Goal: Contribute content

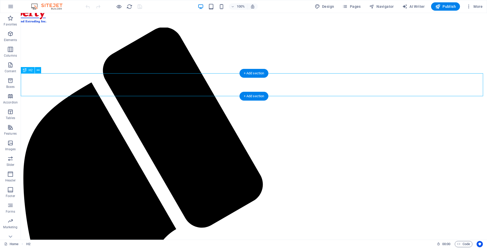
scroll to position [26, 0]
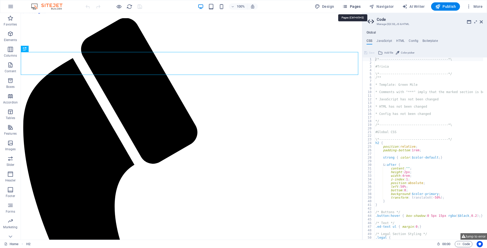
click at [357, 7] on span "Pages" at bounding box center [351, 6] width 18 height 5
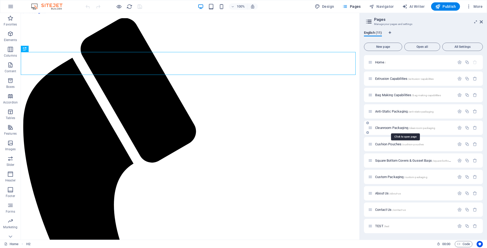
click at [381, 128] on span "Cleanroom Packaging /cleanroom-packaging" at bounding box center [405, 128] width 60 height 4
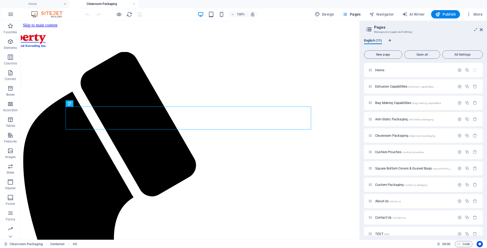
scroll to position [0, 0]
click at [483, 29] on icon at bounding box center [481, 30] width 3 height 4
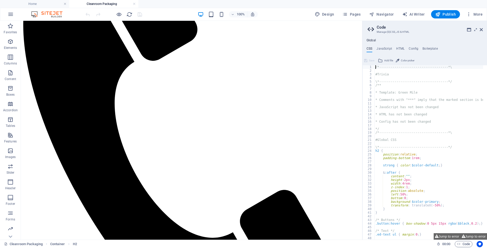
scroll to position [137, 0]
click at [482, 28] on icon at bounding box center [481, 30] width 3 height 4
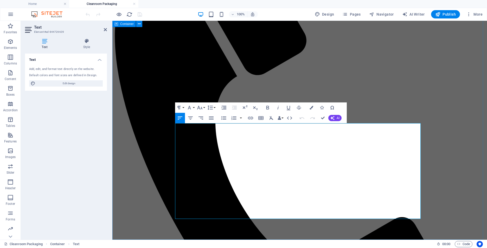
drag, startPoint x: 176, startPoint y: 136, endPoint x: 405, endPoint y: 221, distance: 243.8
copy div "Our Class 100 cleanroom , built to IEST-STD-CC1246D standards, uses HEPA filtra…"
drag, startPoint x: 334, startPoint y: 184, endPoint x: 339, endPoint y: 187, distance: 5.9
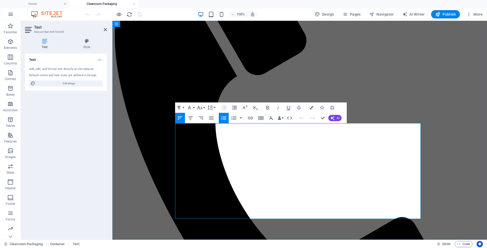
drag, startPoint x: 348, startPoint y: 212, endPoint x: 187, endPoint y: 139, distance: 176.6
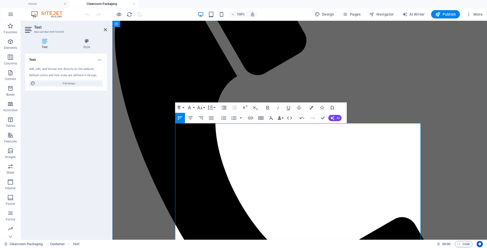
drag, startPoint x: 187, startPoint y: 139, endPoint x: 175, endPoint y: 139, distance: 11.2
drag, startPoint x: 233, startPoint y: 147, endPoint x: 175, endPoint y: 149, distance: 58.6
click at [195, 107] on button "Font Family" at bounding box center [190, 108] width 10 height 10
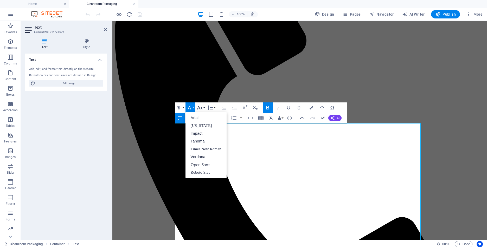
click at [201, 107] on icon "button" at bounding box center [200, 108] width 6 height 6
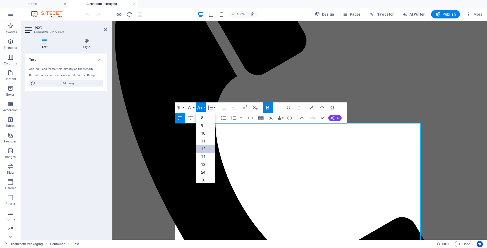
click at [209, 148] on link "12" at bounding box center [205, 149] width 19 height 8
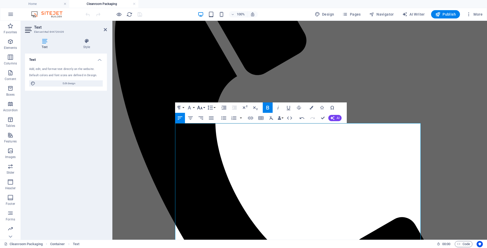
click at [204, 108] on button "Font Size" at bounding box center [201, 108] width 10 height 10
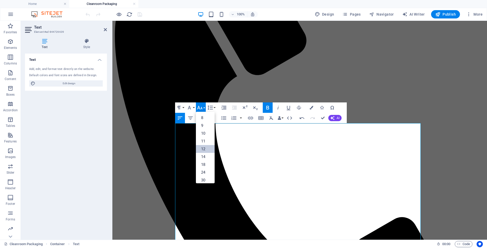
scroll to position [37, 0]
click at [205, 139] on link "30" at bounding box center [205, 143] width 19 height 8
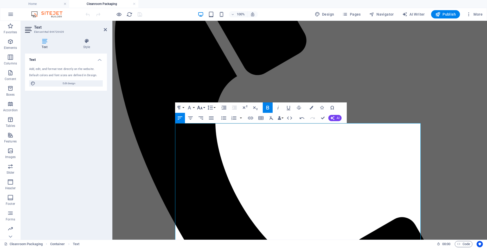
click at [203, 108] on button "Font Size" at bounding box center [201, 108] width 10 height 10
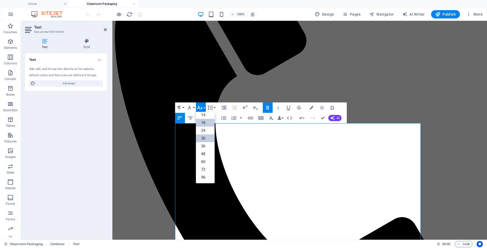
scroll to position [42, 0]
click at [204, 131] on link "24" at bounding box center [205, 131] width 19 height 8
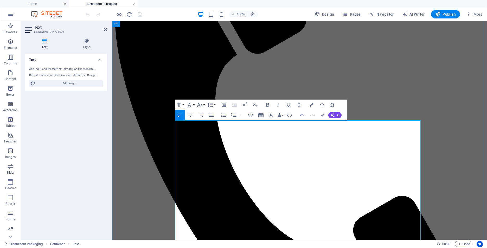
scroll to position [178, 0]
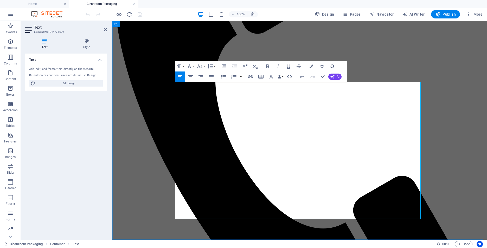
drag, startPoint x: 176, startPoint y: 159, endPoint x: 359, endPoint y: 217, distance: 192.5
click at [201, 66] on icon "button" at bounding box center [200, 66] width 6 height 6
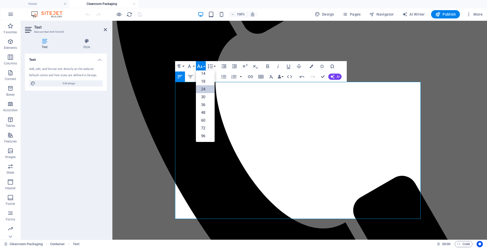
click at [202, 88] on link "24" at bounding box center [205, 89] width 19 height 8
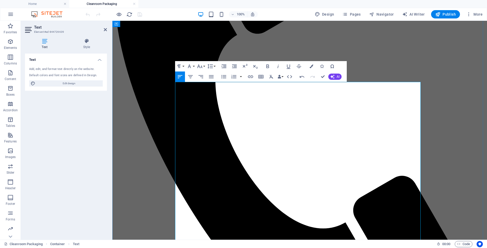
drag, startPoint x: 241, startPoint y: 108, endPoint x: 185, endPoint y: 101, distance: 56.6
drag, startPoint x: 246, startPoint y: 107, endPoint x: 161, endPoint y: 110, distance: 85.1
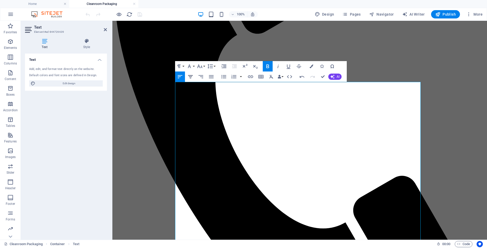
click at [190, 78] on icon "button" at bounding box center [190, 77] width 6 height 6
drag, startPoint x: 195, startPoint y: 97, endPoint x: 171, endPoint y: 95, distance: 23.7
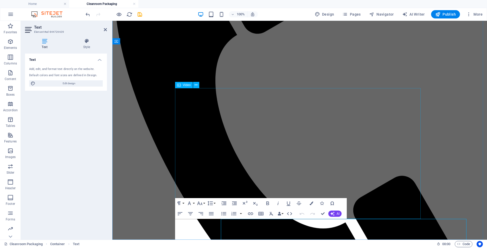
scroll to position [41, 0]
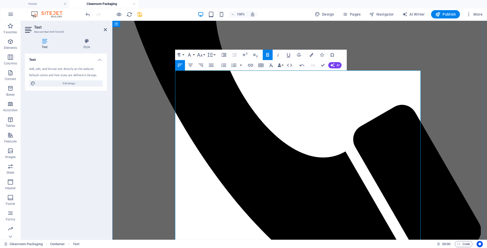
scroll to position [252, 0]
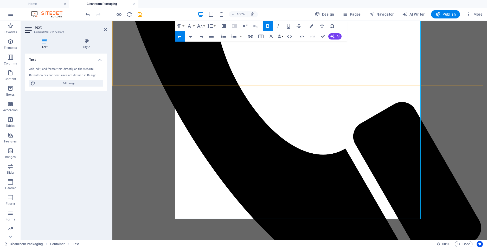
drag, startPoint x: 254, startPoint y: 214, endPoint x: 203, endPoint y: 79, distance: 144.4
click at [203, 78] on div "Menu Home Extrusion Capabilities Bag Making Capabilities Anti-Static Packaging …" at bounding box center [299, 159] width 370 height 768
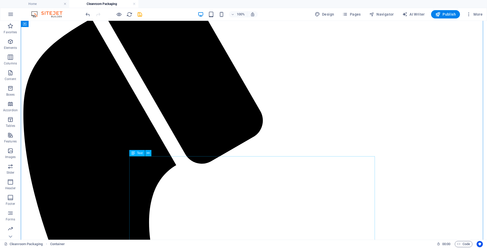
scroll to position [104, 0]
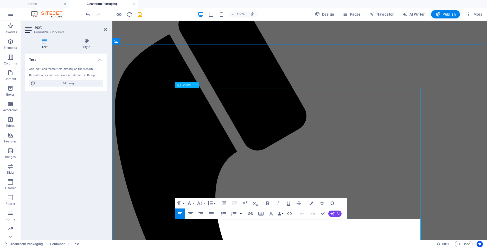
scroll to position [93, 0]
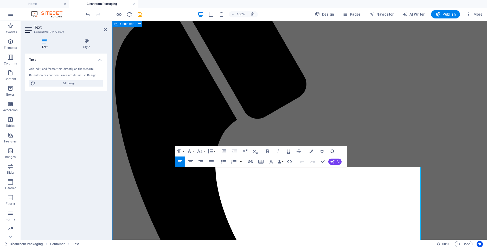
drag, startPoint x: 246, startPoint y: 182, endPoint x: 157, endPoint y: 180, distance: 89.5
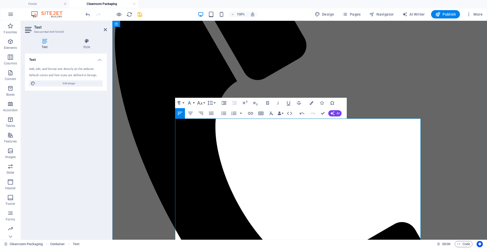
scroll to position [145, 0]
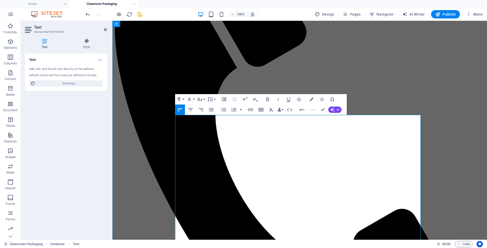
click at [312, 99] on icon "button" at bounding box center [312, 100] width 4 height 4
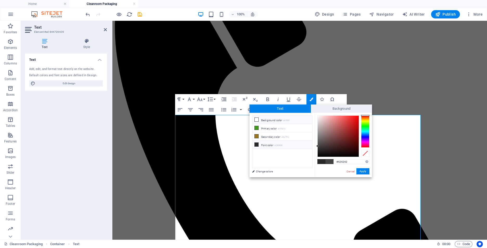
click at [290, 119] on small "#ffffff" at bounding box center [286, 121] width 6 height 4
click at [360, 171] on button "Apply" at bounding box center [362, 171] width 13 height 6
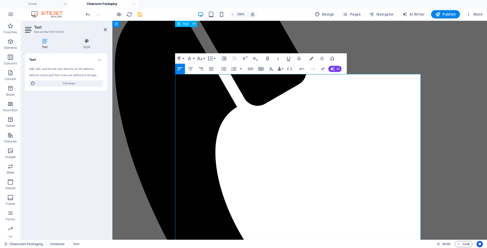
scroll to position [98, 0]
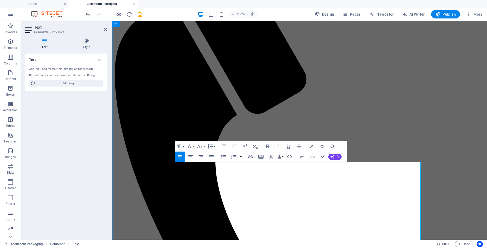
drag, startPoint x: 350, startPoint y: 215, endPoint x: 191, endPoint y: 180, distance: 163.5
click at [312, 148] on icon "button" at bounding box center [312, 147] width 4 height 4
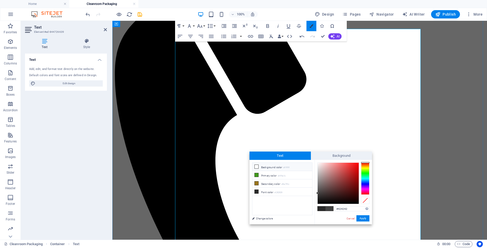
scroll to position [232, 0]
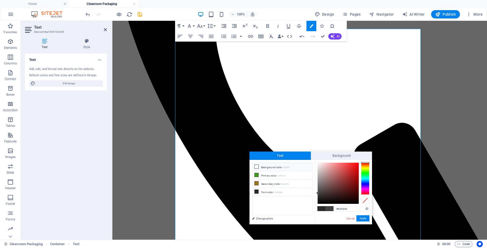
click at [274, 169] on li "Background color #ffffff" at bounding box center [282, 167] width 60 height 8
type input "#ffffff"
click at [366, 220] on button "Apply" at bounding box center [362, 218] width 13 height 6
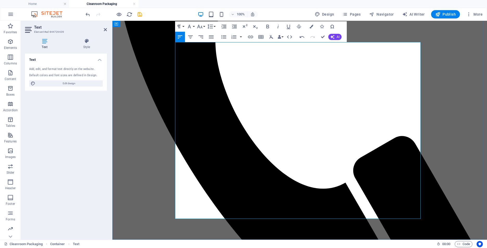
click at [303, 38] on icon "button" at bounding box center [302, 37] width 6 height 6
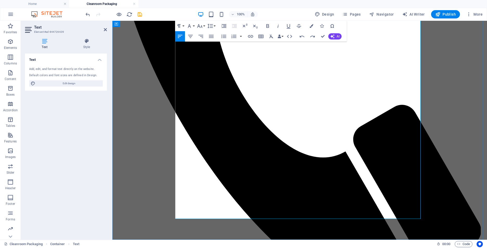
scroll to position [254, 0]
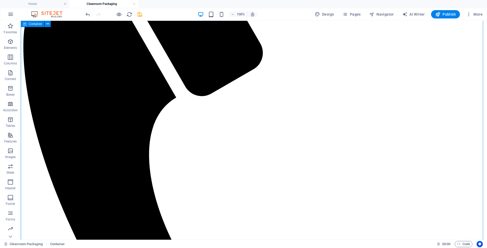
scroll to position [251, 0]
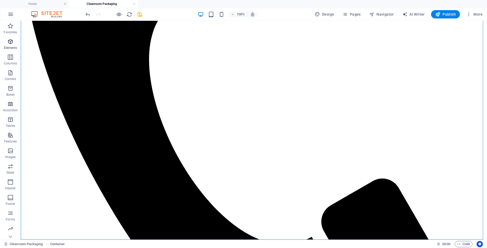
click at [10, 45] on span "Elements" at bounding box center [10, 45] width 21 height 12
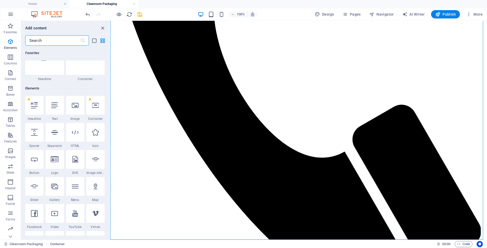
scroll to position [0, 0]
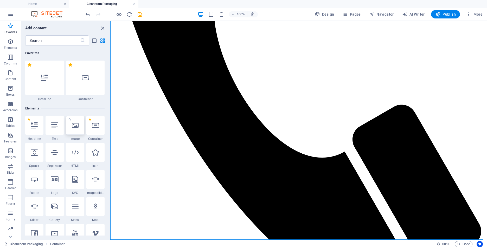
click at [76, 127] on icon at bounding box center [75, 125] width 7 height 7
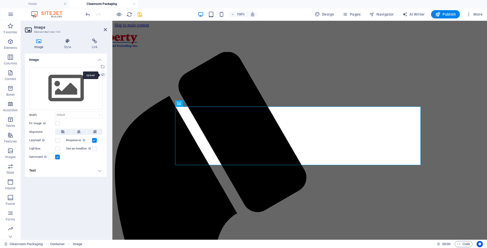
click at [102, 74] on div "Upload" at bounding box center [102, 76] width 8 height 8
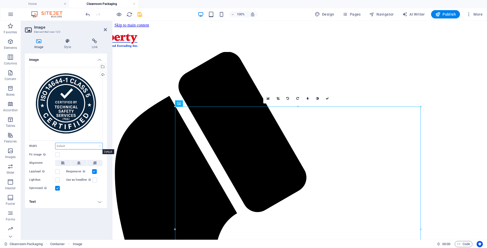
click at [69, 147] on select "Default auto px rem % em vh vw" at bounding box center [78, 146] width 47 height 6
click at [55, 143] on select "Default auto px rem % em vh vw" at bounding box center [78, 146] width 47 height 6
select select "DISABLED_OPTION_VALUE"
click at [62, 39] on icon at bounding box center [67, 41] width 25 height 5
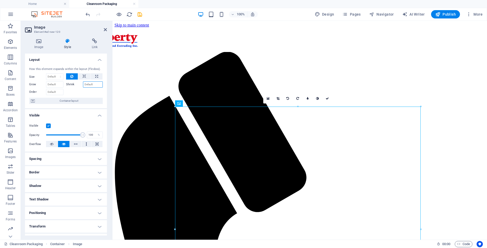
click at [86, 86] on input "Shrink" at bounding box center [93, 84] width 20 height 6
click at [78, 79] on button at bounding box center [84, 76] width 12 height 6
click at [91, 84] on input "50" at bounding box center [93, 84] width 20 height 6
drag, startPoint x: 92, startPoint y: 84, endPoint x: 70, endPoint y: 85, distance: 22.1
click at [70, 84] on div "Shrink 50" at bounding box center [84, 84] width 37 height 6
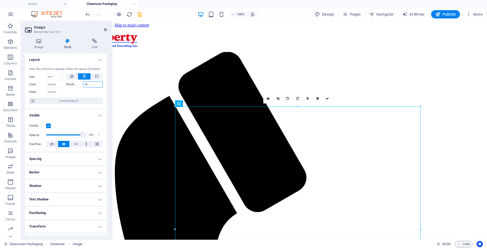
type input "30"
click at [88, 84] on input "30" at bounding box center [93, 84] width 20 height 6
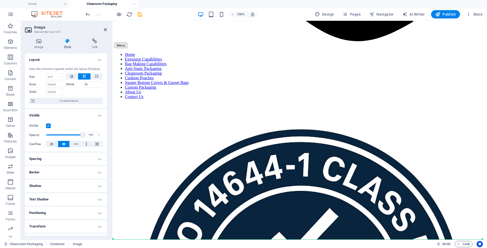
drag, startPoint x: 330, startPoint y: 107, endPoint x: 317, endPoint y: 222, distance: 116.0
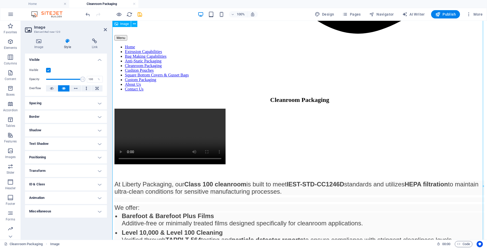
scroll to position [416, 0]
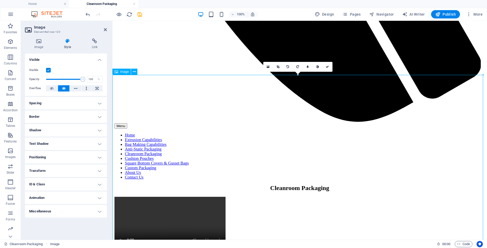
click at [68, 39] on icon at bounding box center [67, 41] width 25 height 5
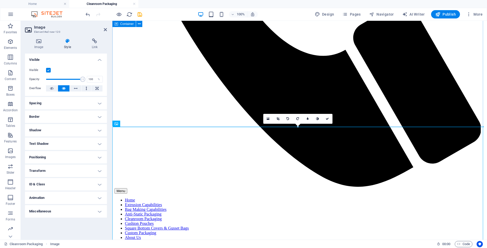
scroll to position [338, 0]
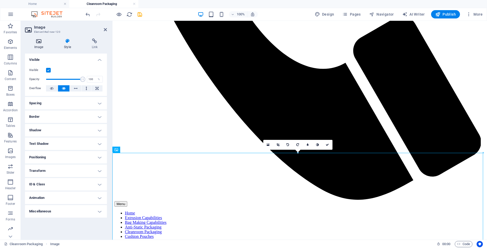
click at [44, 40] on icon at bounding box center [39, 41] width 28 height 5
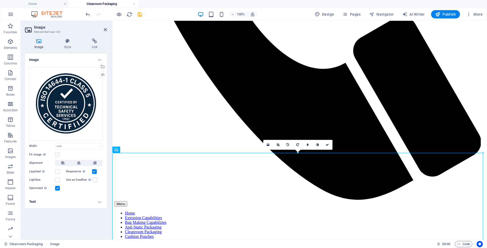
click at [58, 156] on label at bounding box center [57, 154] width 5 height 5
click at [0, 0] on input "Fit image Automatically fit image to a fixed width and height" at bounding box center [0, 0] width 0 height 0
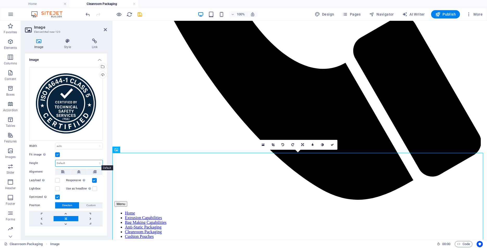
click at [67, 163] on select "Default auto px" at bounding box center [78, 163] width 47 height 6
click at [55, 160] on select "Default auto px" at bounding box center [78, 163] width 47 height 6
click at [70, 163] on select "Default auto px" at bounding box center [78, 163] width 47 height 6
click at [55, 160] on select "Default auto px" at bounding box center [78, 163] width 47 height 6
click at [69, 161] on select "Default auto px" at bounding box center [78, 163] width 47 height 6
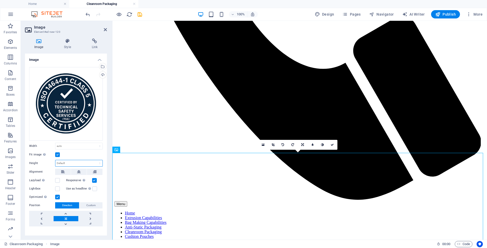
select select "px"
click at [94, 160] on select "Default auto px" at bounding box center [78, 163] width 47 height 6
type input "1425"
click at [69, 160] on input "1425" at bounding box center [78, 163] width 47 height 6
click at [65, 145] on select "Default auto px rem % em vh vw" at bounding box center [78, 146] width 47 height 6
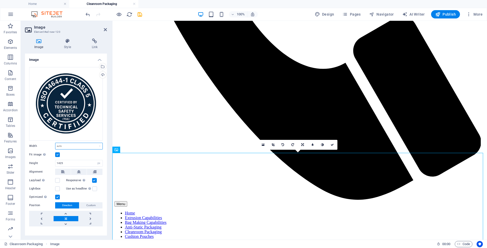
select select "%"
click at [94, 143] on select "Default auto px rem % em vh vw" at bounding box center [78, 146] width 47 height 6
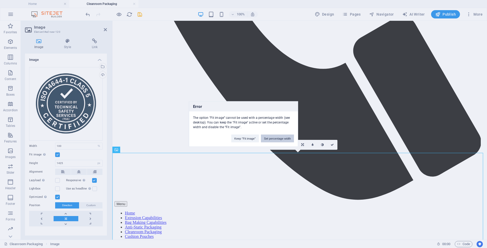
click at [279, 138] on button "Set percentage width" at bounding box center [277, 139] width 33 height 8
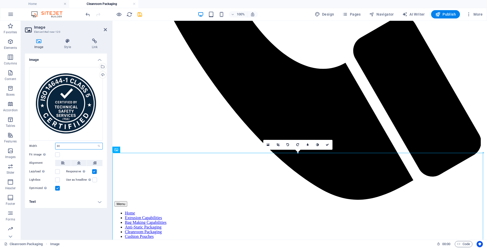
type input "30"
drag, startPoint x: 61, startPoint y: 144, endPoint x: 50, endPoint y: 144, distance: 10.2
click at [50, 144] on div "Width 30 Default auto px rem % em vh vw" at bounding box center [66, 146] width 74 height 7
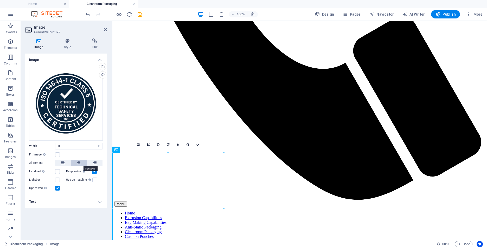
click at [78, 163] on icon at bounding box center [79, 163] width 4 height 6
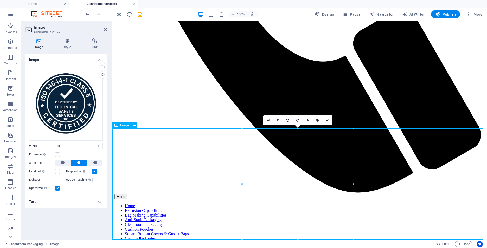
scroll to position [363, 0]
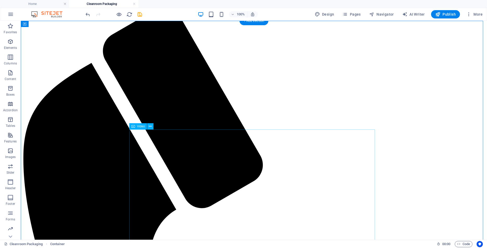
scroll to position [0, 0]
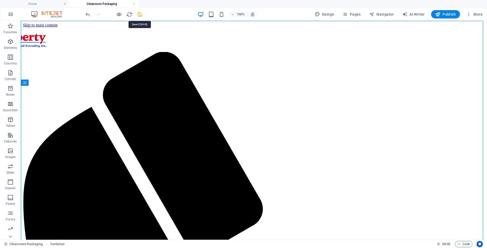
click at [140, 14] on icon "save" at bounding box center [140, 14] width 6 height 6
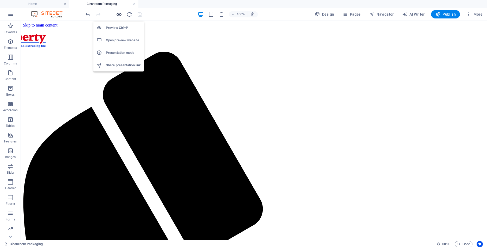
click at [116, 13] on icon "button" at bounding box center [119, 14] width 6 height 6
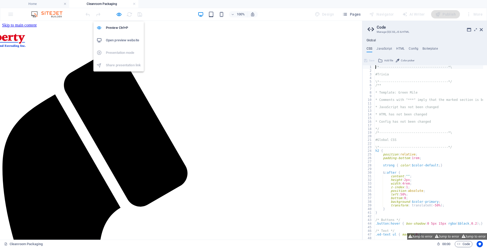
click at [117, 40] on h6 "Open preview website" at bounding box center [123, 40] width 35 height 6
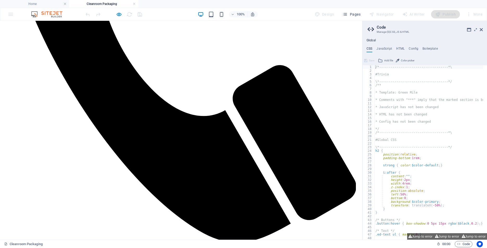
scroll to position [312, 0]
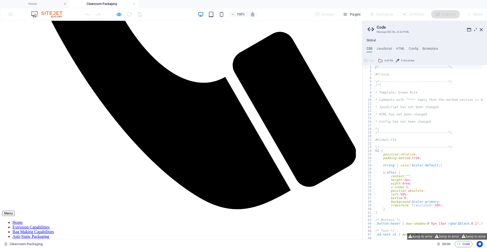
drag, startPoint x: 482, startPoint y: 31, endPoint x: 463, endPoint y: 11, distance: 27.2
click at [482, 31] on icon at bounding box center [481, 30] width 3 height 4
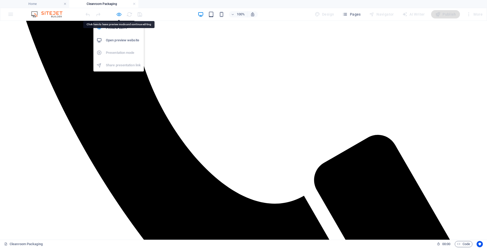
click at [119, 15] on icon "button" at bounding box center [119, 14] width 6 height 6
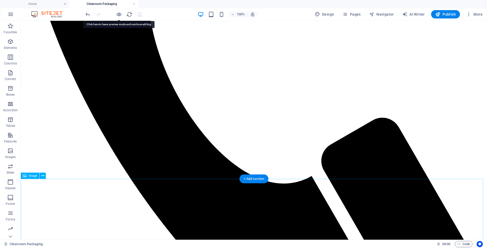
select select "%"
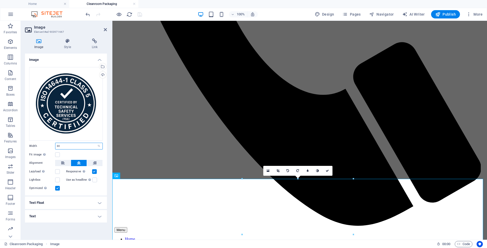
drag, startPoint x: 75, startPoint y: 145, endPoint x: 31, endPoint y: 148, distance: 43.8
click at [31, 147] on div "Width 30 Default auto px rem % em vh vw" at bounding box center [66, 146] width 74 height 7
drag, startPoint x: 60, startPoint y: 145, endPoint x: 41, endPoint y: 145, distance: 19.3
click at [41, 145] on div "Width 25 Default auto px rem % em vh vw" at bounding box center [66, 146] width 74 height 7
type input "20"
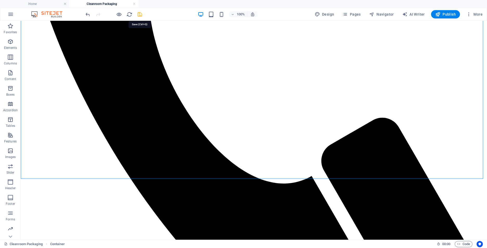
click at [138, 14] on icon "save" at bounding box center [140, 14] width 6 height 6
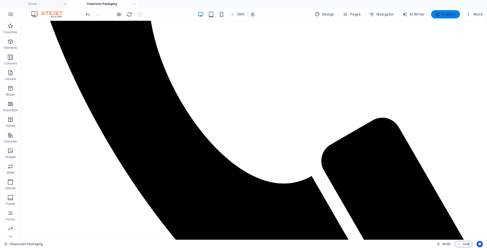
click at [449, 13] on span "Publish" at bounding box center [445, 14] width 21 height 5
